Goal: Task Accomplishment & Management: Use online tool/utility

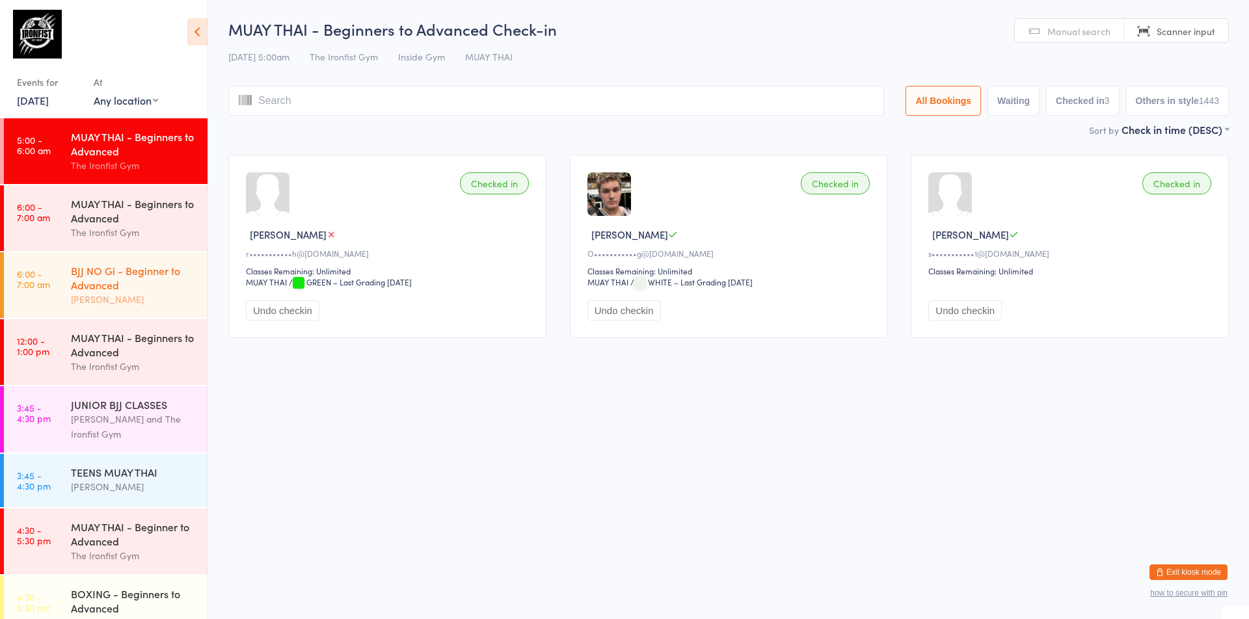
click at [123, 282] on div "BJJ NO Gi - Beginner to Advanced" at bounding box center [134, 277] width 126 height 29
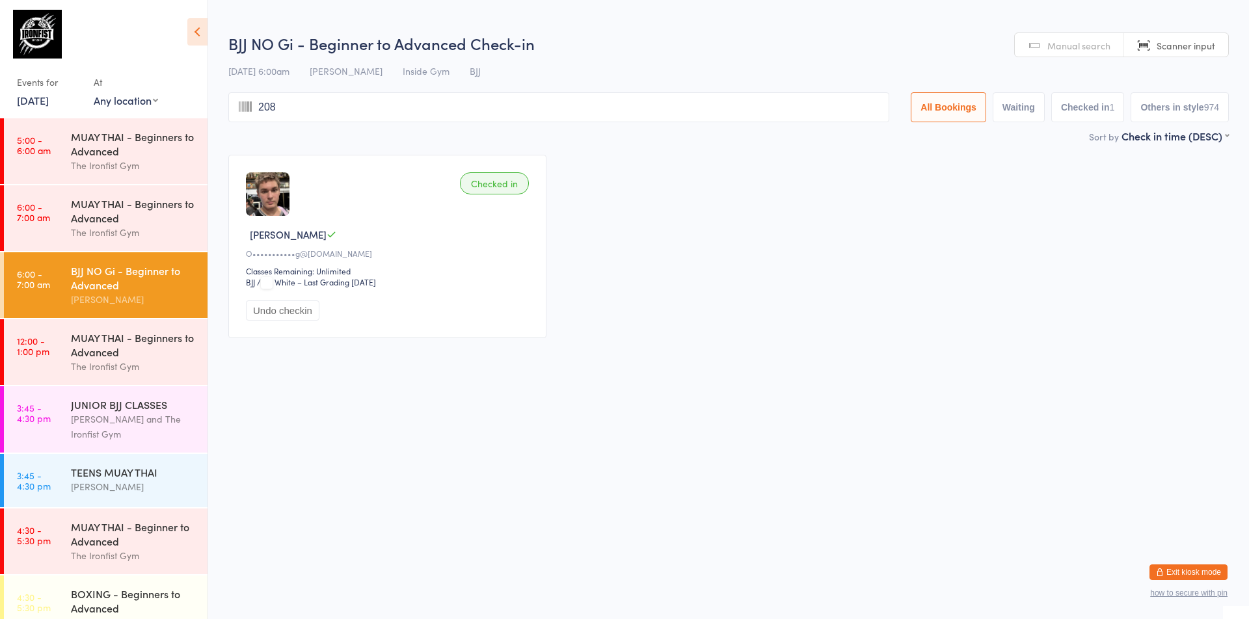
type input "2080"
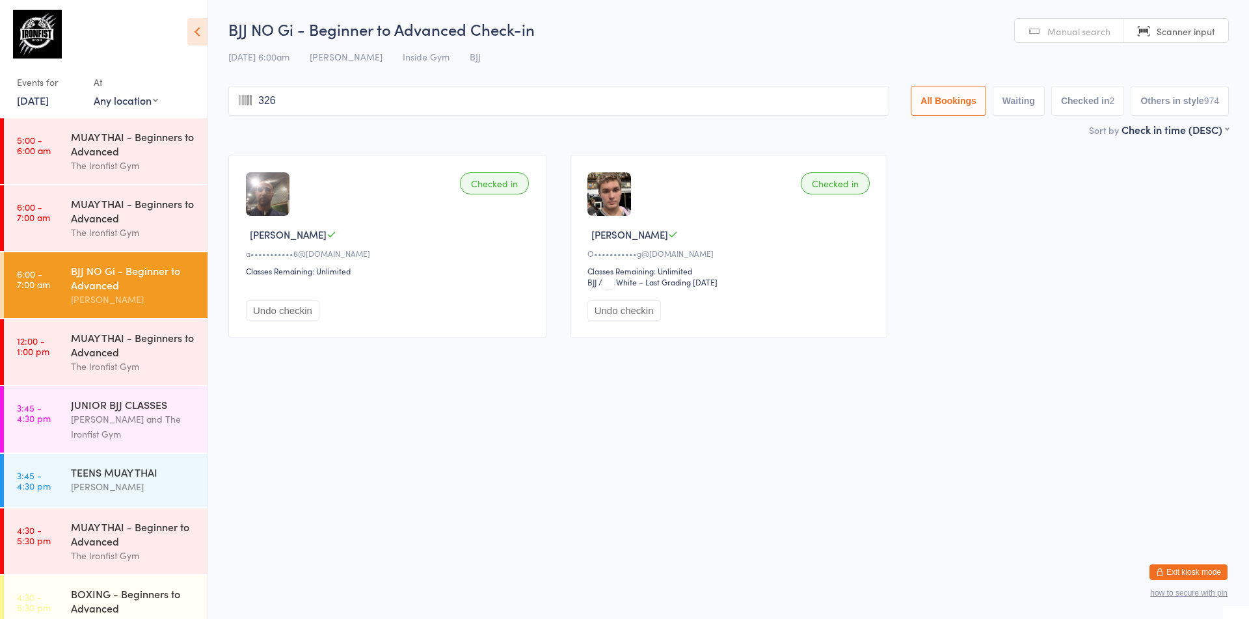
type input "3267"
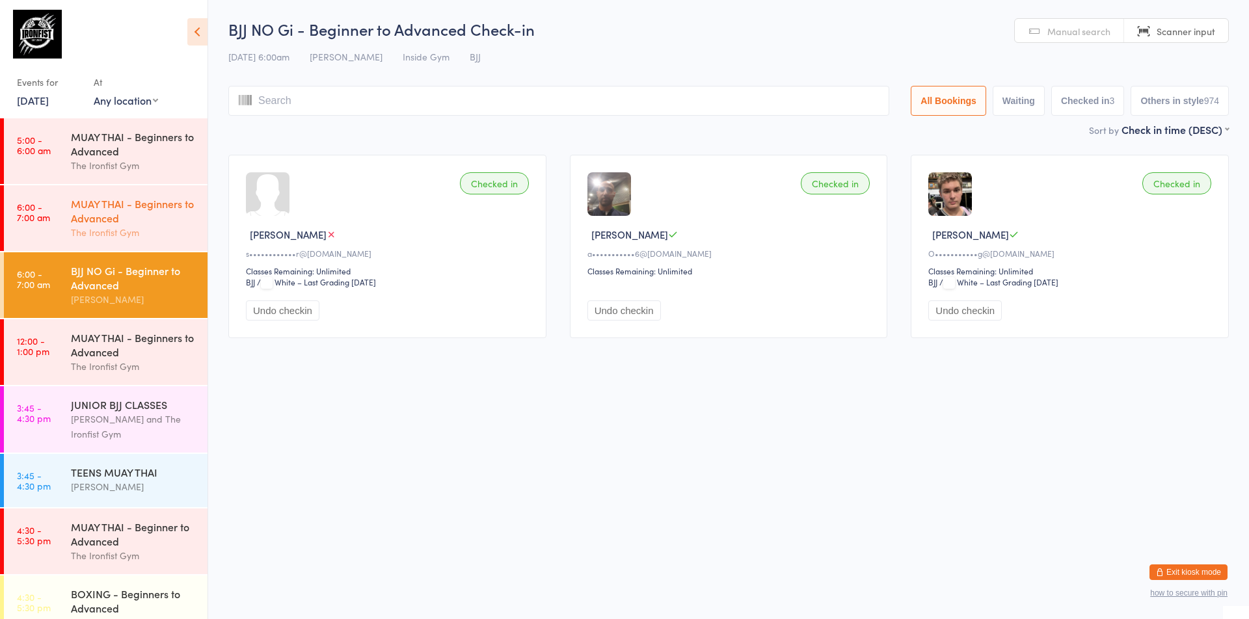
click at [133, 219] on div "MUAY THAI - Beginners to Advanced" at bounding box center [134, 210] width 126 height 29
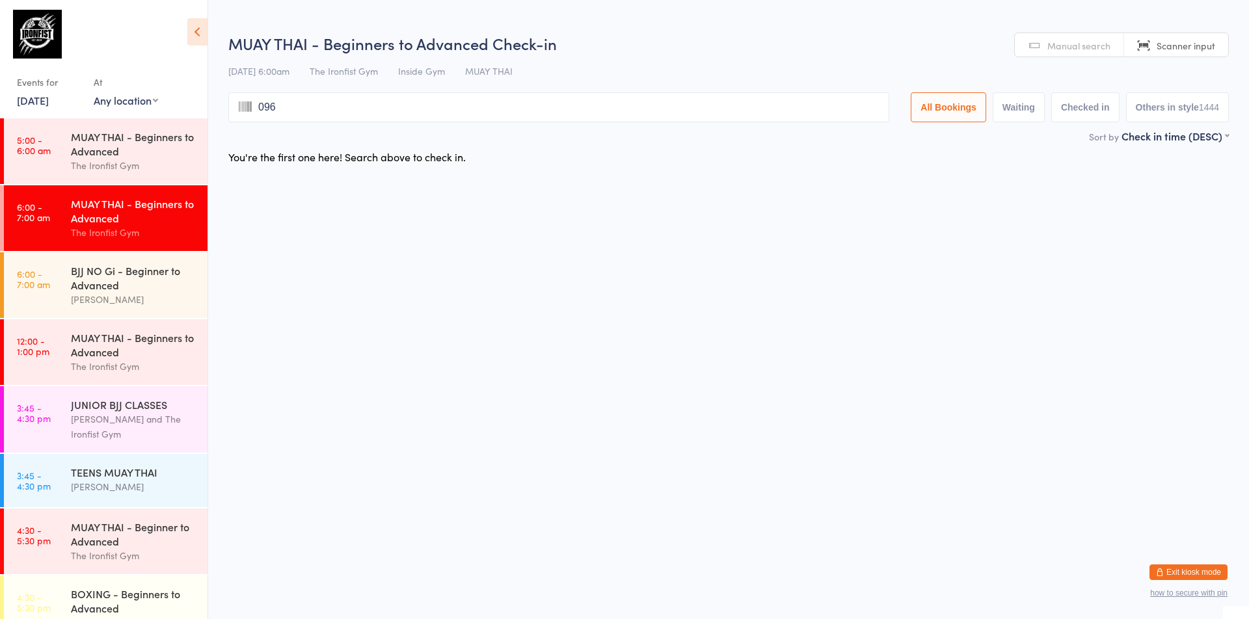
type input "0963"
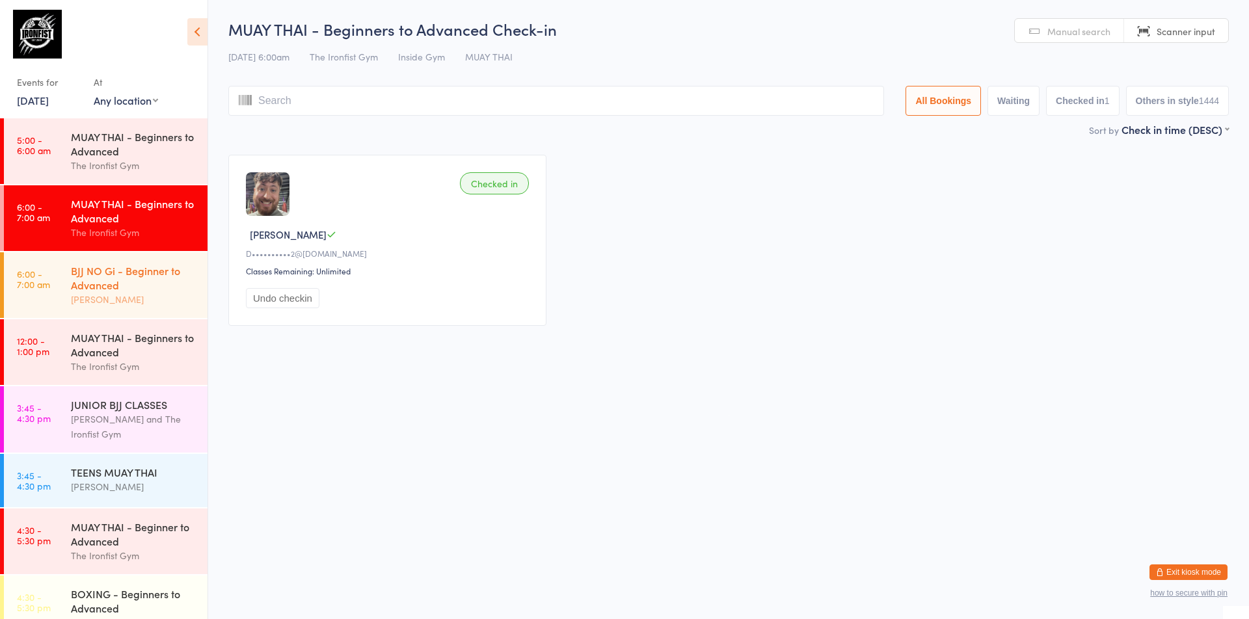
click at [120, 296] on div "[PERSON_NAME]" at bounding box center [134, 299] width 126 height 15
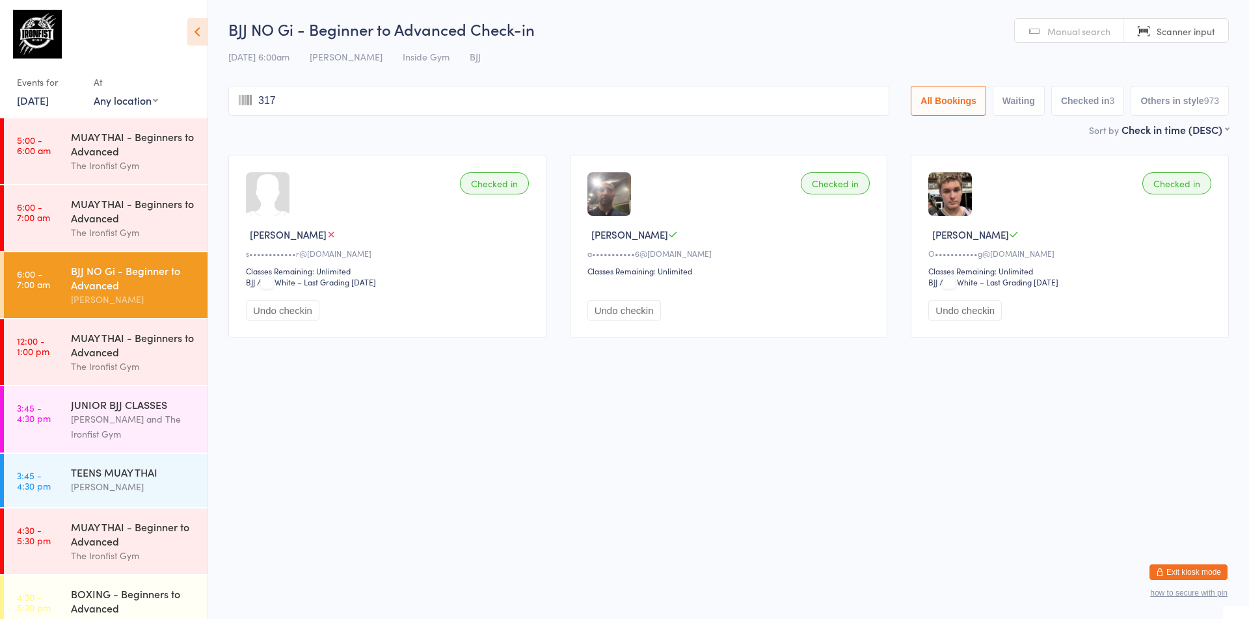
type input "3173"
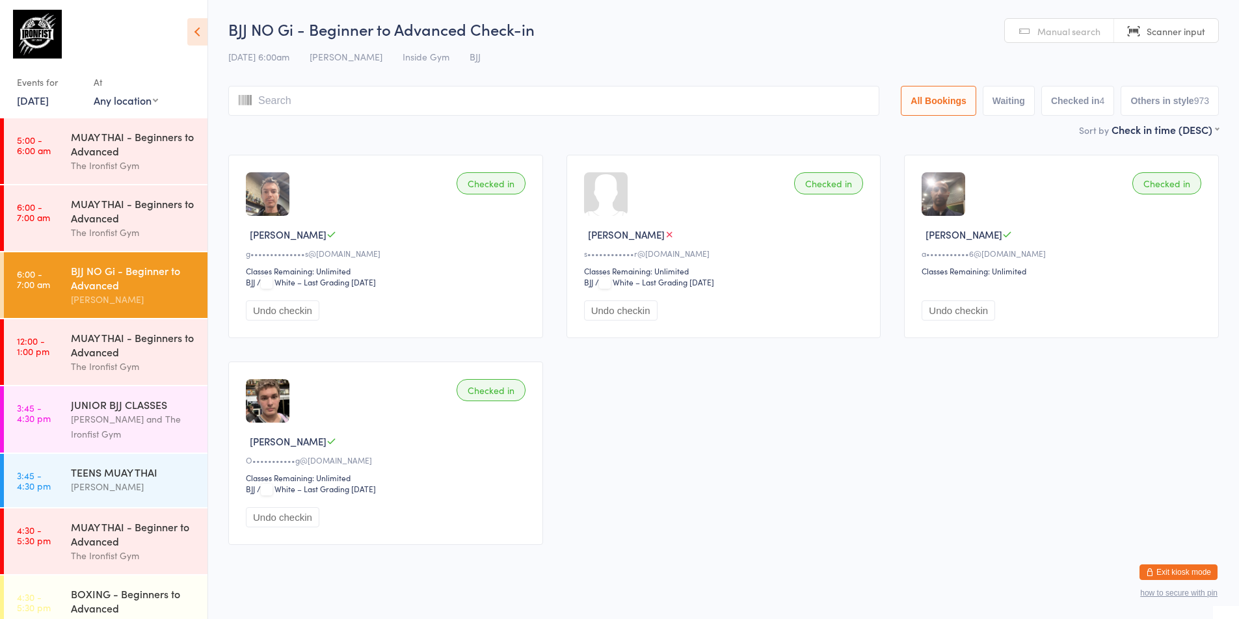
click at [1036, 31] on link "Manual search" at bounding box center [1059, 31] width 109 height 25
click at [791, 90] on input "search" at bounding box center [553, 101] width 651 height 30
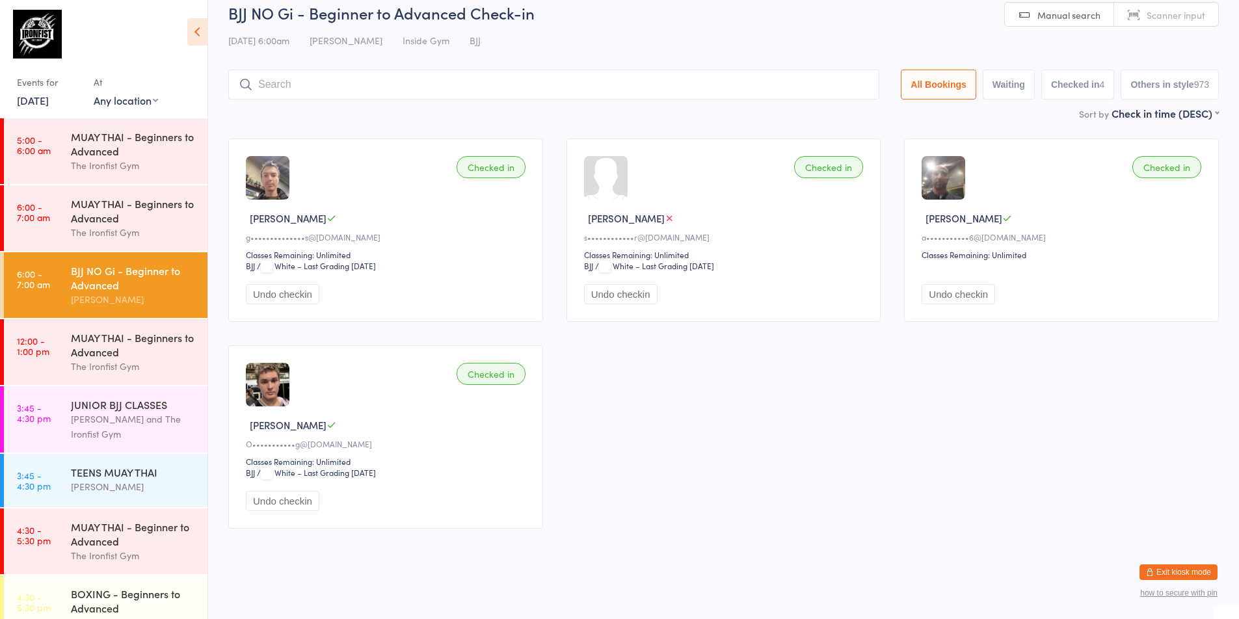
click at [757, 86] on input "search" at bounding box center [553, 85] width 651 height 30
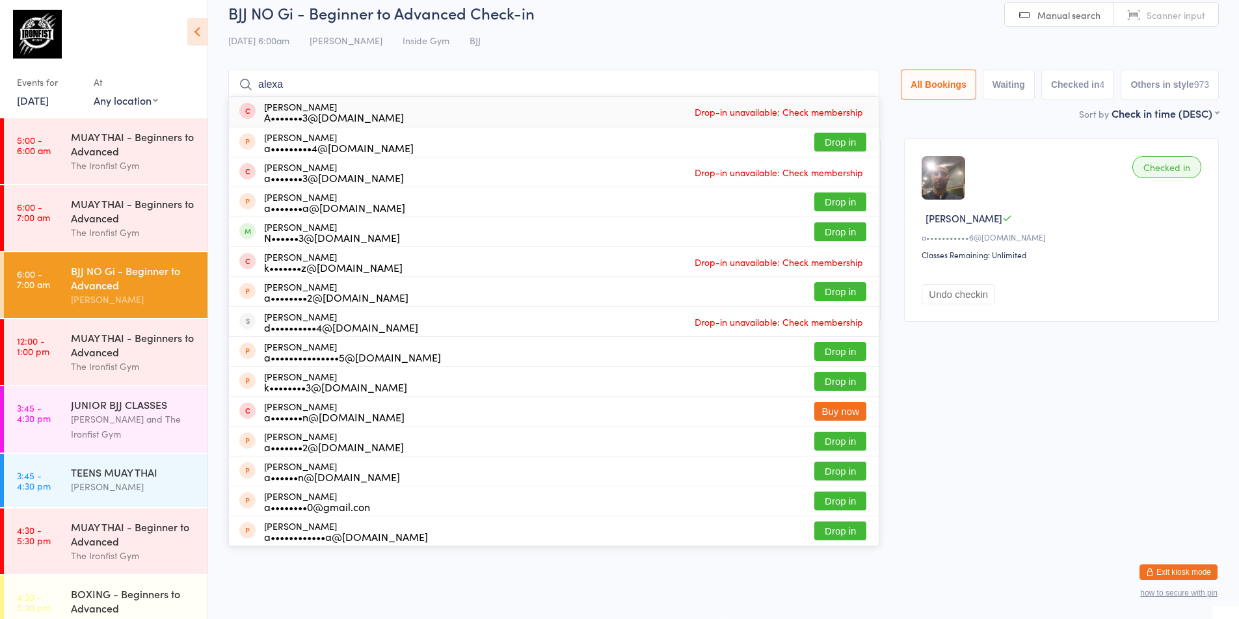
type input "[PERSON_NAME]"
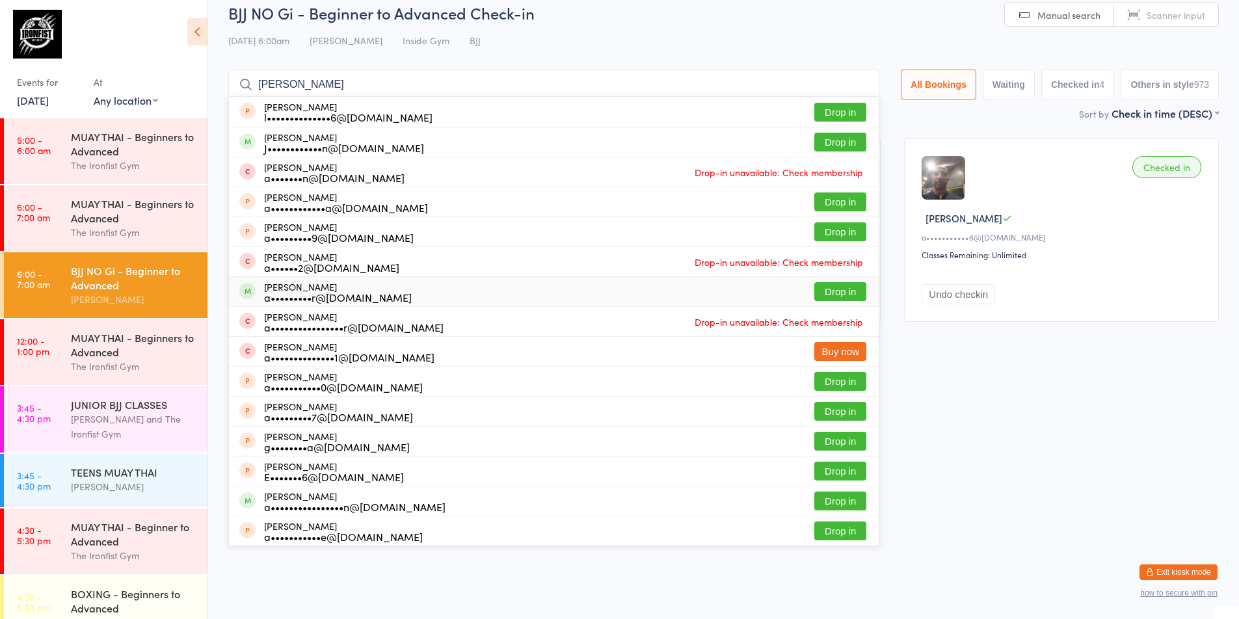
click at [817, 291] on button "Drop in" at bounding box center [840, 291] width 52 height 19
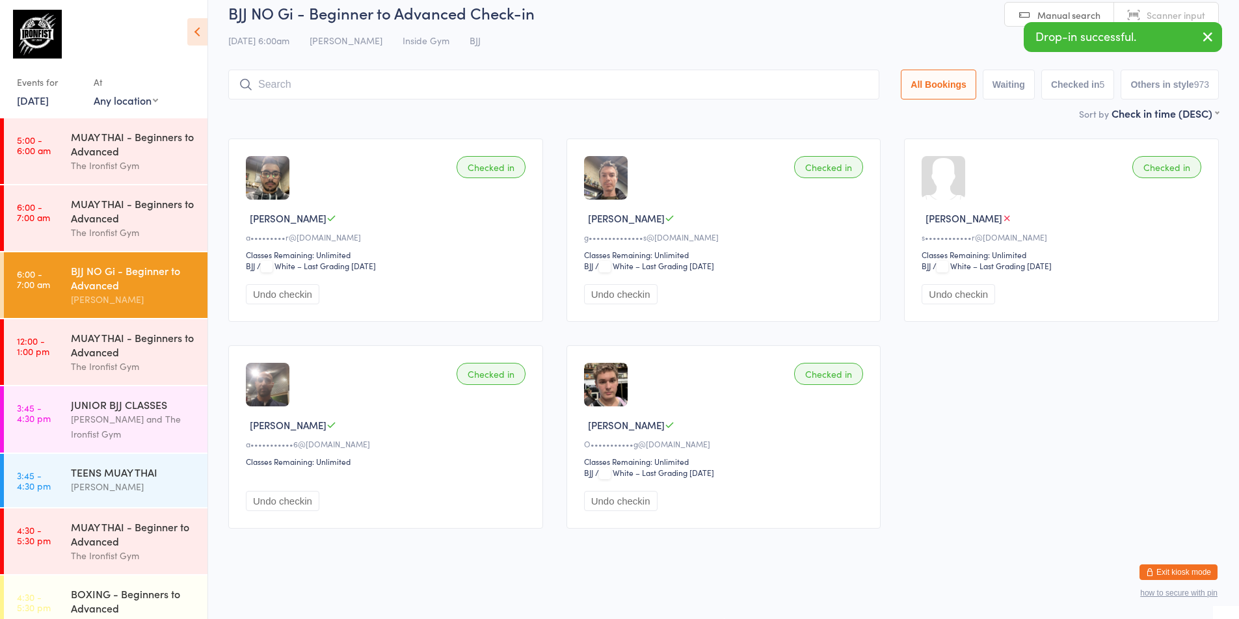
click at [1130, 13] on link "Scanner input" at bounding box center [1166, 15] width 104 height 25
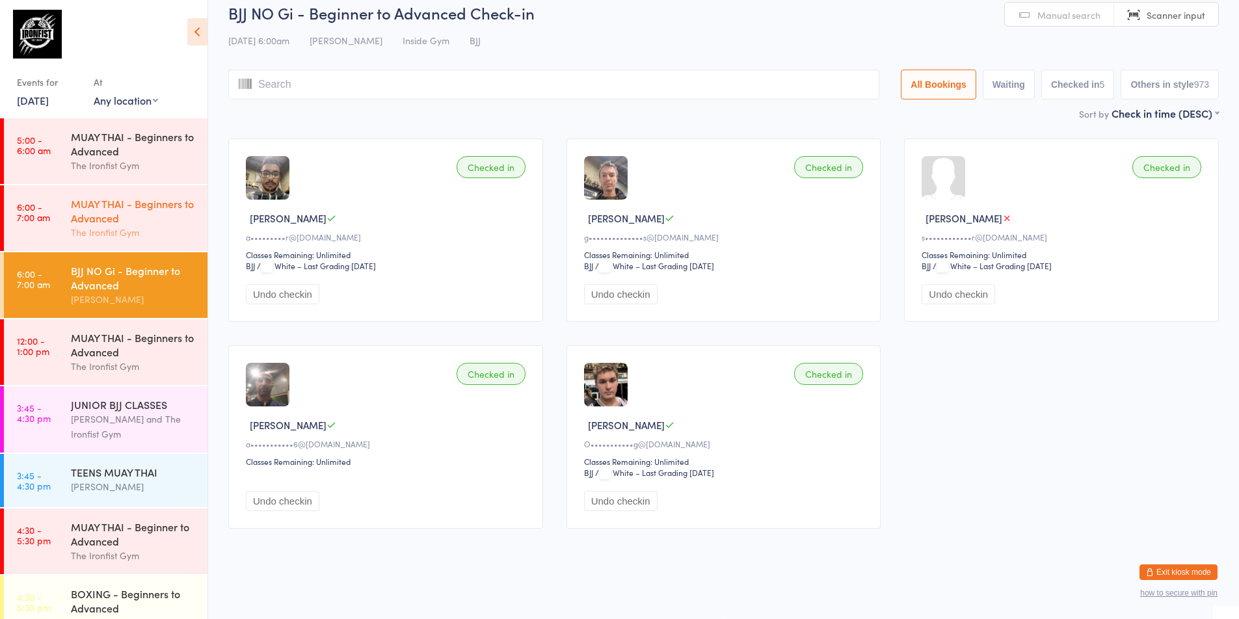
click at [160, 227] on div "The Ironfist Gym" at bounding box center [134, 232] width 126 height 15
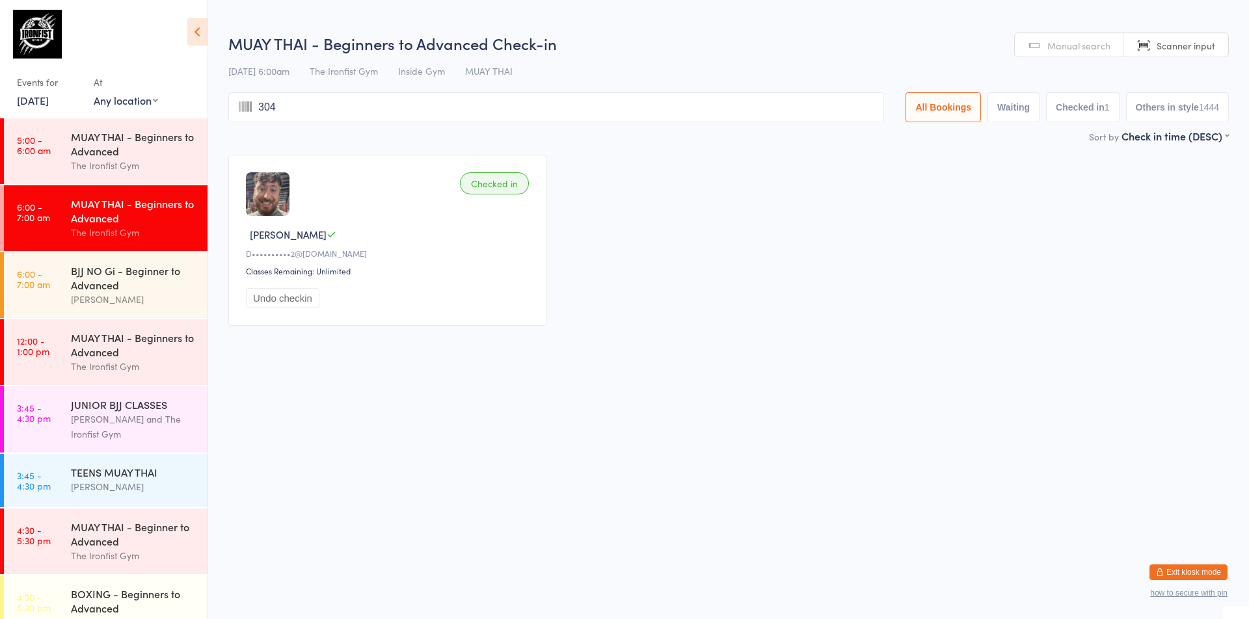
type input "3042"
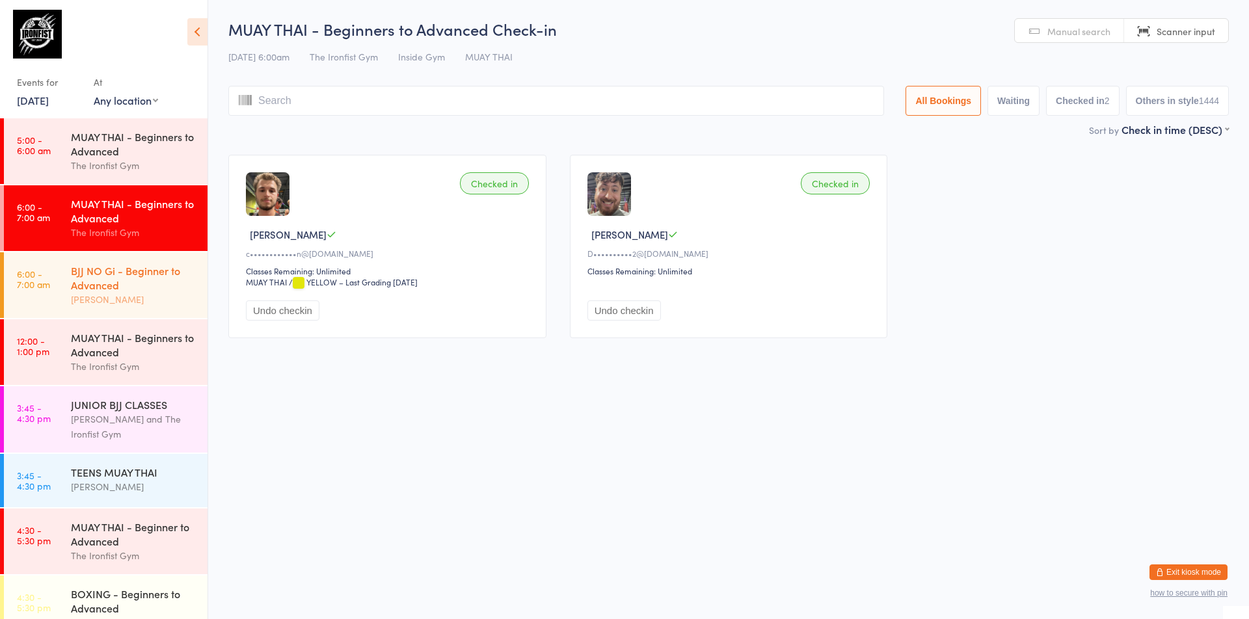
click at [118, 265] on div "BJJ NO Gi - Beginner to Advanced" at bounding box center [134, 277] width 126 height 29
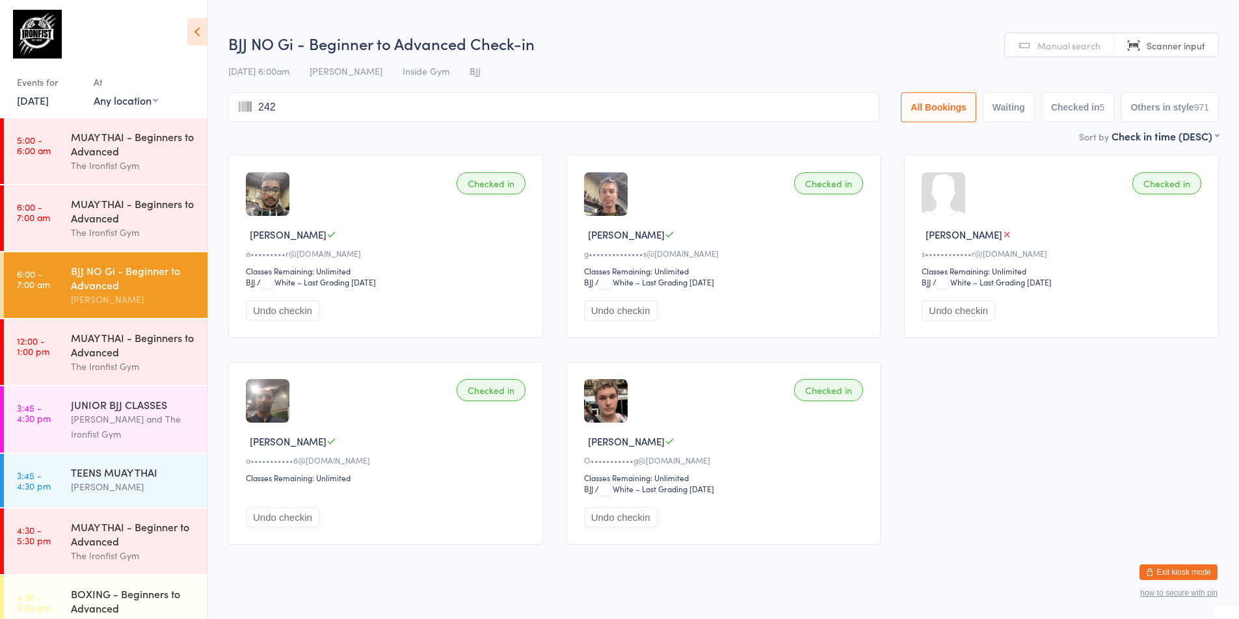
type input "2421"
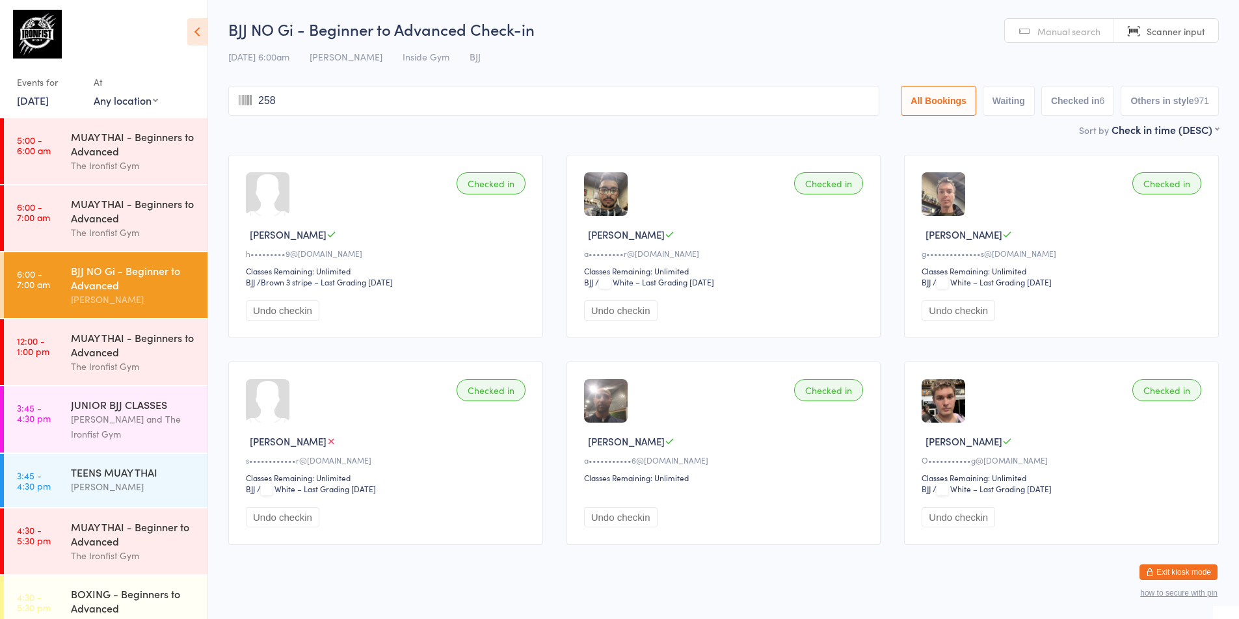
type input "2580"
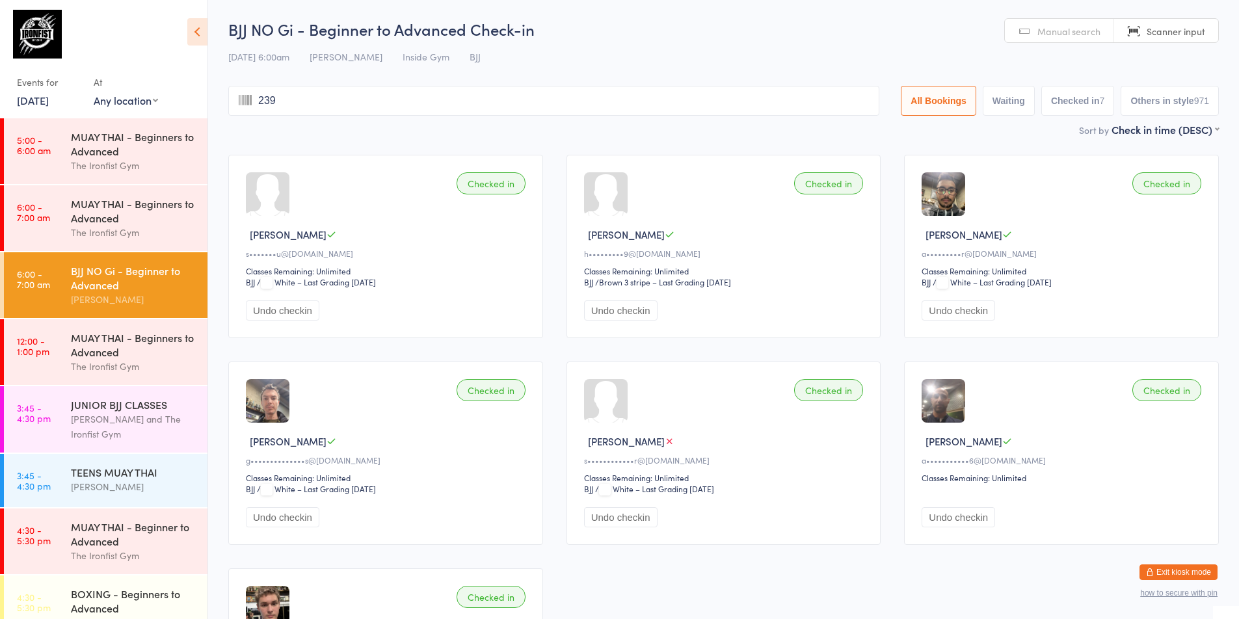
type input "2391"
